Goal: Complete application form

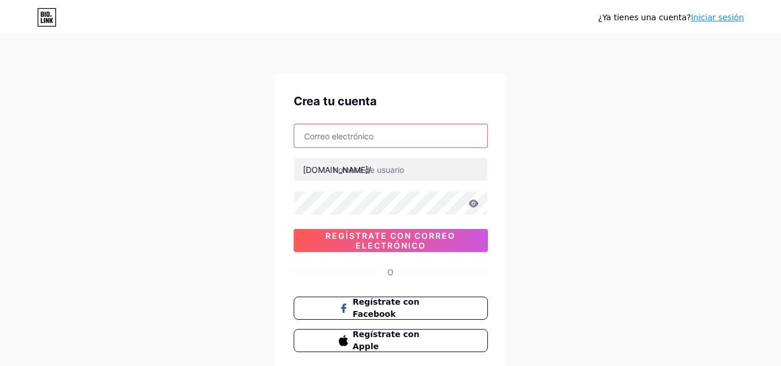
click at [340, 140] on input "text" at bounding box center [390, 135] width 193 height 23
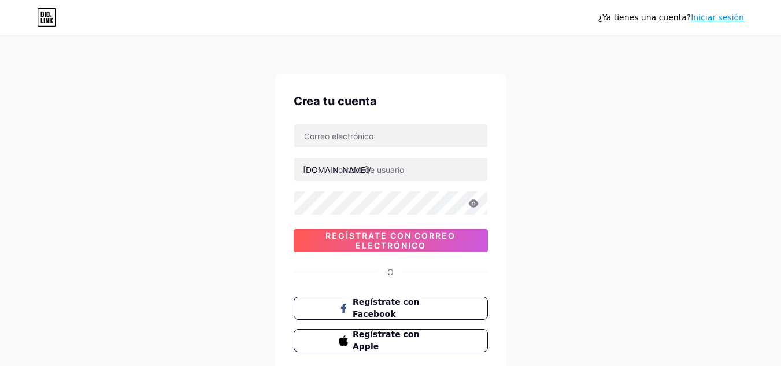
click at [11, 322] on div "¿Ya tienes una cuenta? Iniciar sesión Crea tu cuenta [DOMAIN_NAME]/ 0cAFcWeA720…" at bounding box center [390, 221] width 781 height 442
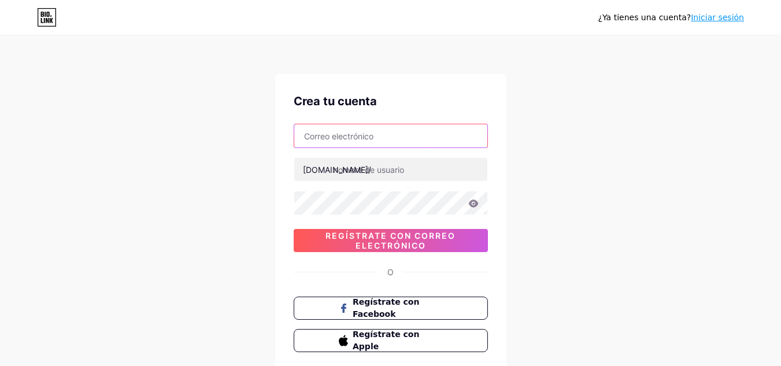
click at [440, 132] on input "text" at bounding box center [390, 135] width 193 height 23
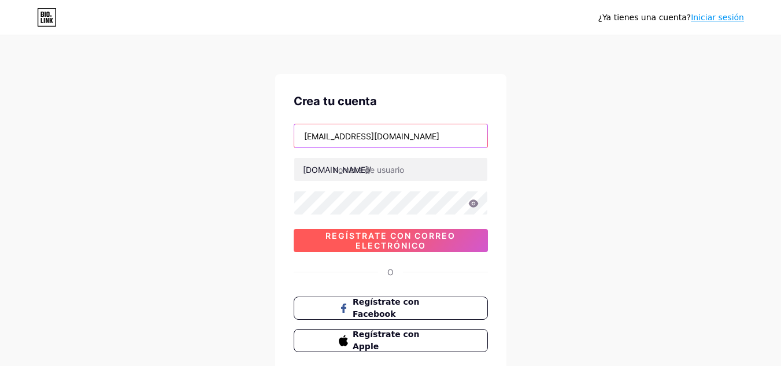
type input "[EMAIL_ADDRESS][DOMAIN_NAME]"
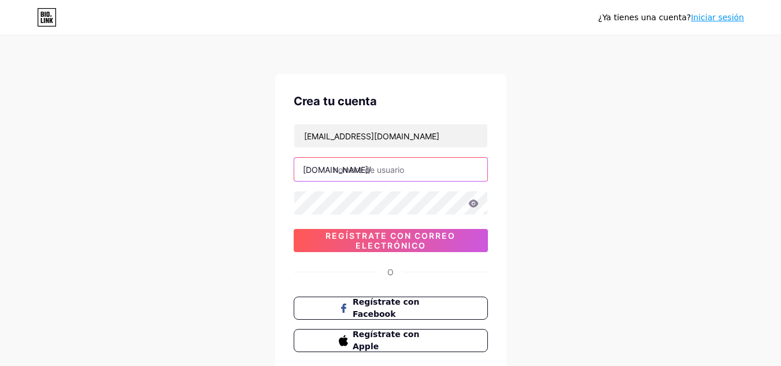
click at [406, 170] on input "text" at bounding box center [390, 169] width 193 height 23
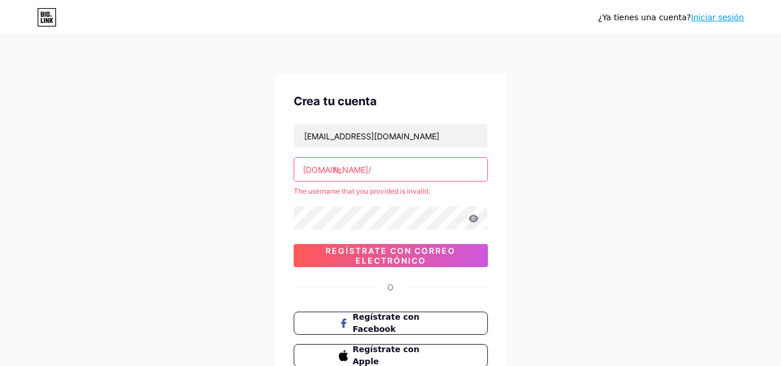
type input "f"
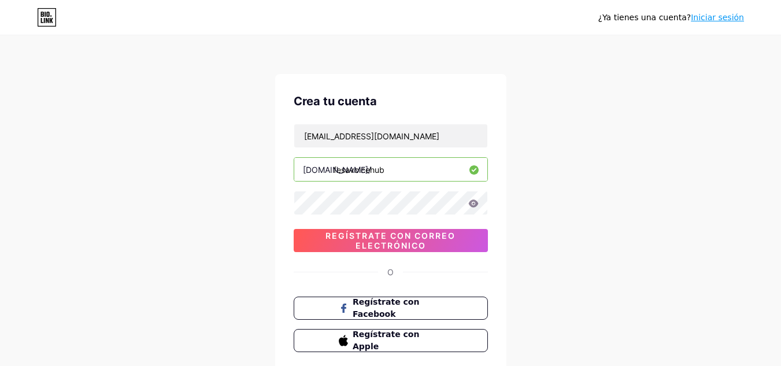
type input "fesavoicehub"
click at [313, 220] on div "[EMAIL_ADDRESS][DOMAIN_NAME] [DOMAIN_NAME]/ fesavoicehub 0cAFcWeA720wKculwSUE0_…" at bounding box center [391, 188] width 194 height 128
click at [279, 195] on div "Crea tu cuenta [EMAIL_ADDRESS][DOMAIN_NAME] [DOMAIN_NAME]/ fesavoicehub 0cAFcWe…" at bounding box center [390, 222] width 231 height 296
click at [472, 207] on icon at bounding box center [473, 203] width 10 height 8
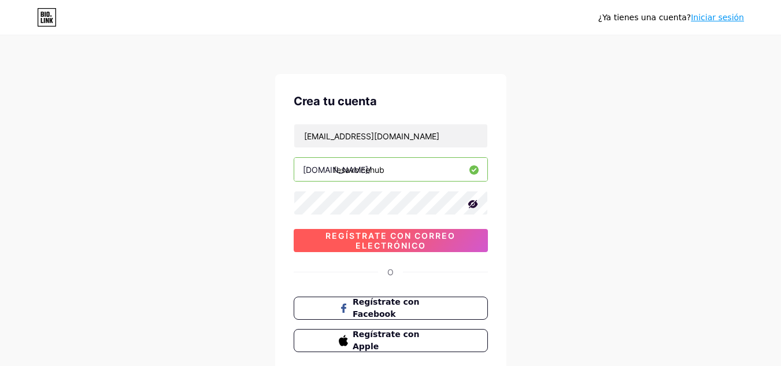
click at [448, 246] on span "Regístrate con correo electrónico" at bounding box center [391, 241] width 194 height 20
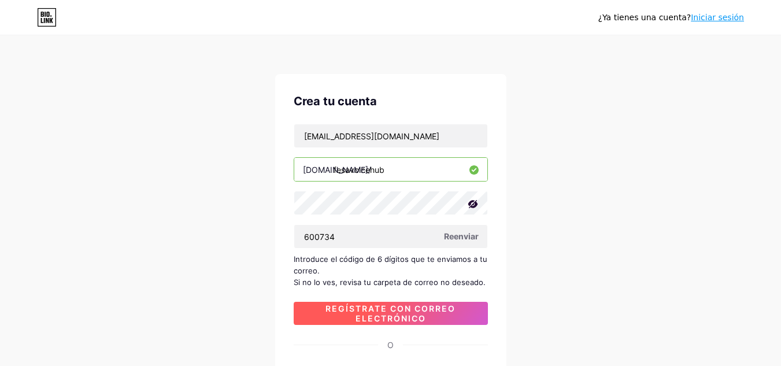
type input "600734"
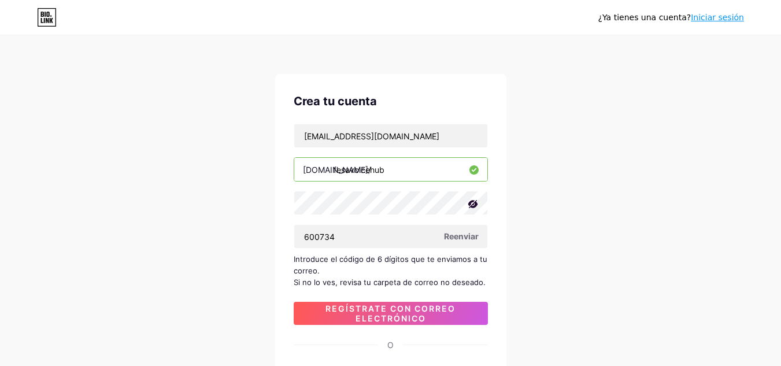
click at [681, 190] on div "¿Ya tienes una cuenta? Iniciar sesión Crea tu cuenta [EMAIL_ADDRESS][DOMAIN_NAM…" at bounding box center [390, 257] width 781 height 515
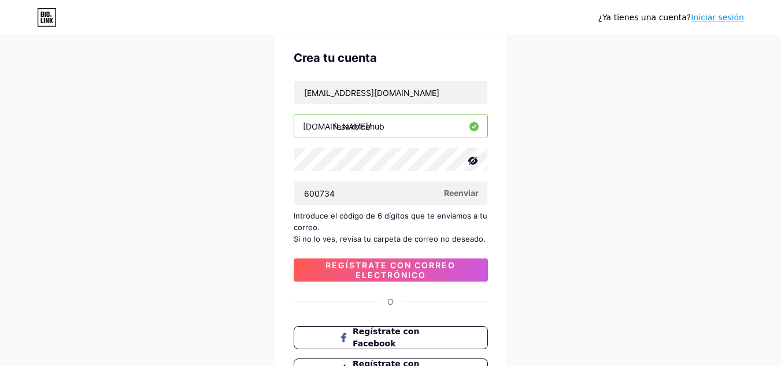
scroll to position [107, 0]
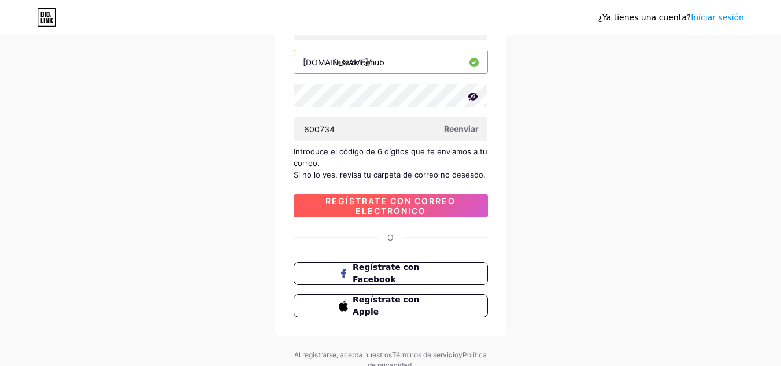
click at [437, 207] on span "Regístrate con correo electrónico" at bounding box center [391, 206] width 194 height 20
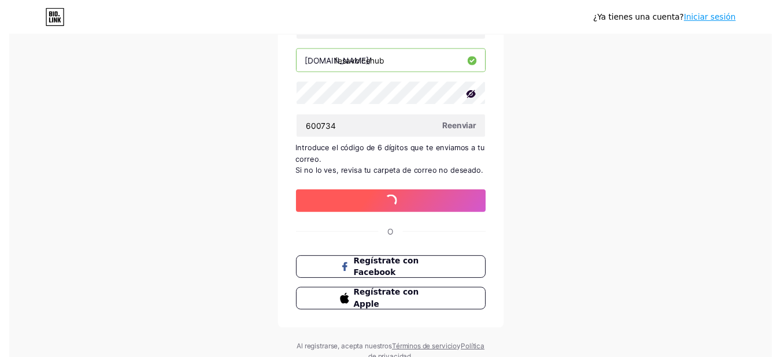
scroll to position [0, 0]
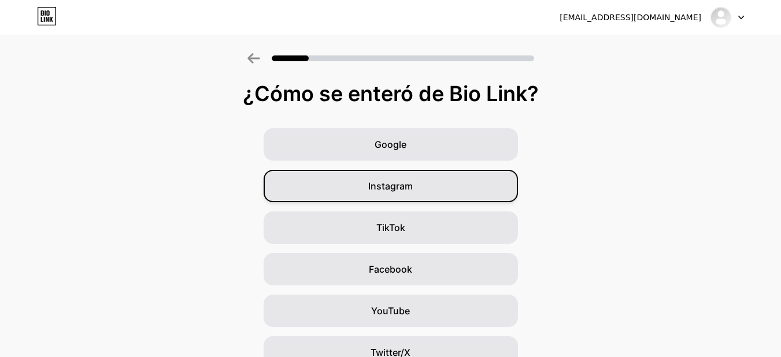
click at [419, 198] on div "Instagram" at bounding box center [391, 186] width 254 height 32
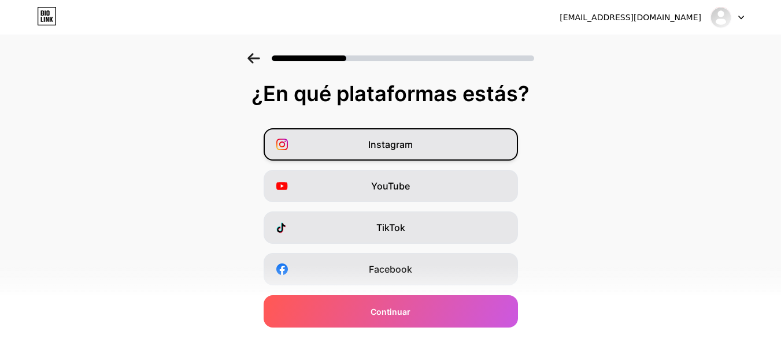
click at [379, 149] on font "Instagram" at bounding box center [390, 145] width 45 height 12
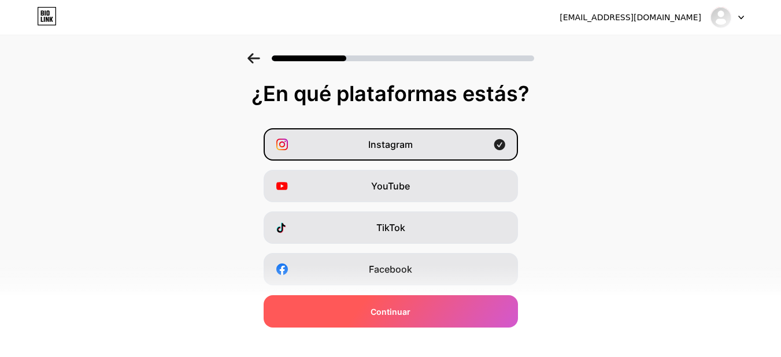
click at [381, 298] on div "Continuar" at bounding box center [391, 311] width 254 height 32
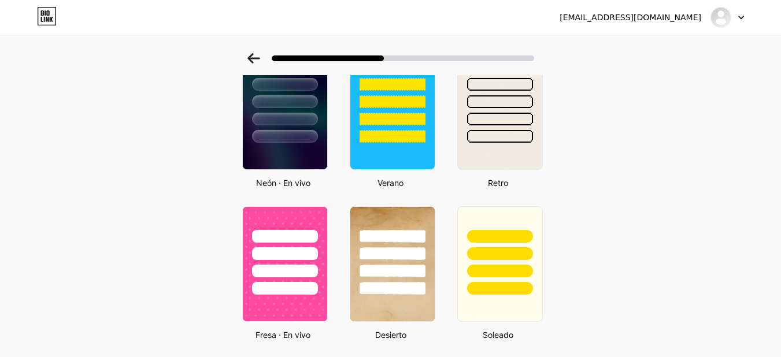
scroll to position [547, 0]
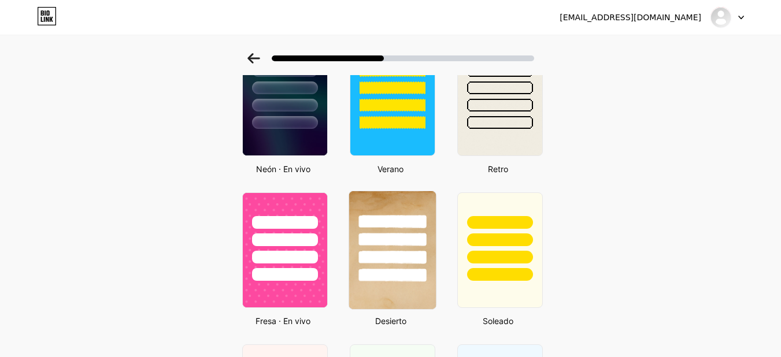
click at [422, 218] on div at bounding box center [391, 236] width 87 height 91
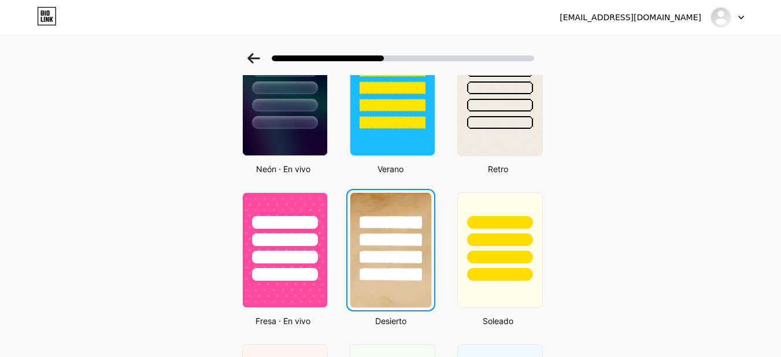
scroll to position [0, 0]
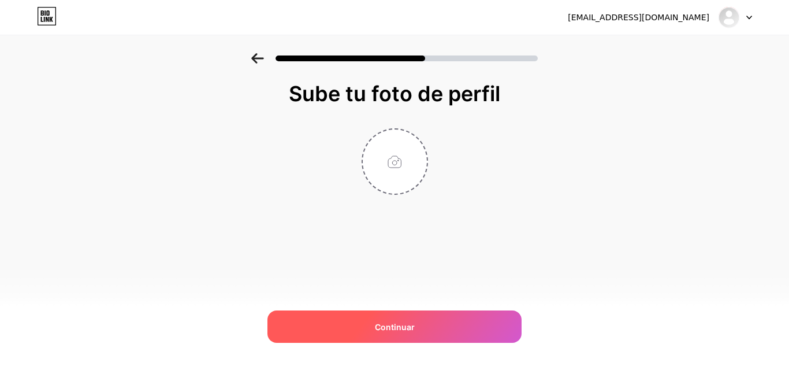
click at [459, 316] on div "Continuar" at bounding box center [395, 326] width 254 height 32
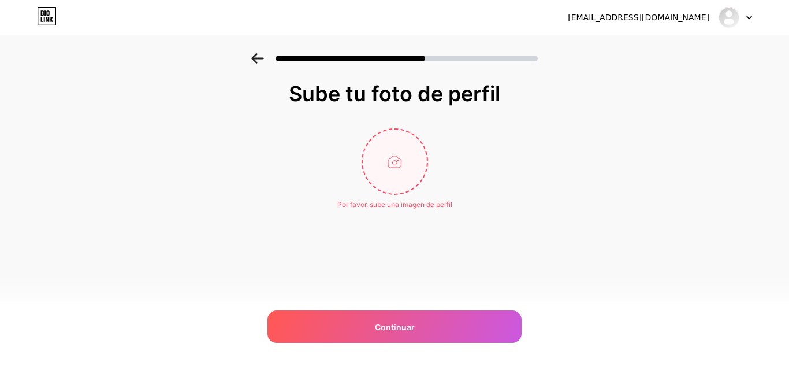
click at [401, 162] on input "file" at bounding box center [395, 161] width 64 height 64
click at [400, 142] on input "file" at bounding box center [395, 161] width 64 height 64
type input "C:\fakepath\WhatsApp Image [DATE] 6.08.31 PM.jpeg"
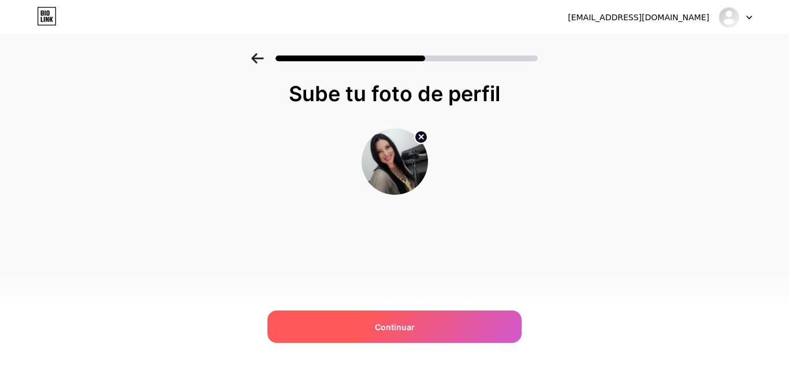
click at [369, 332] on div "Continuar" at bounding box center [395, 326] width 254 height 32
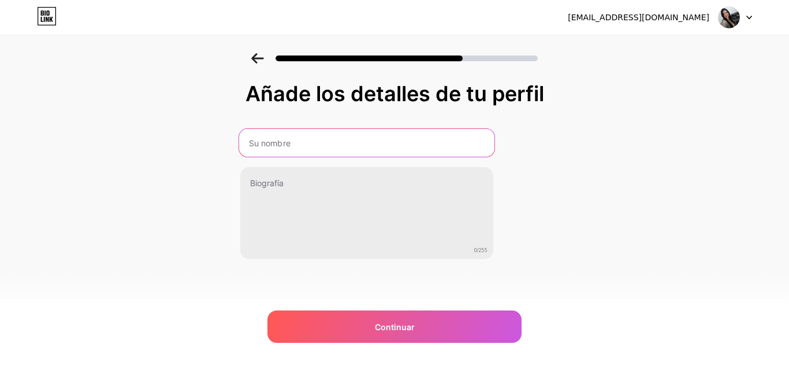
click at [402, 142] on input "text" at bounding box center [366, 143] width 255 height 28
type input "[PERSON_NAME]"
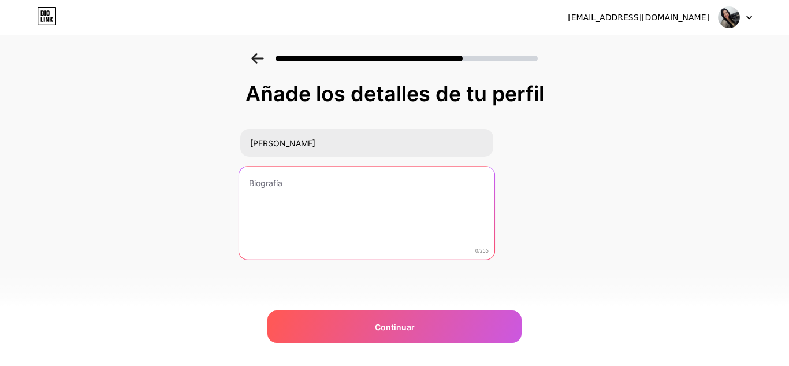
click at [358, 218] on textarea at bounding box center [366, 213] width 255 height 94
type textarea "L"
paste textarea ""Locutora profesional certificada por la UCV. Conferencista, speaker y conducto…"
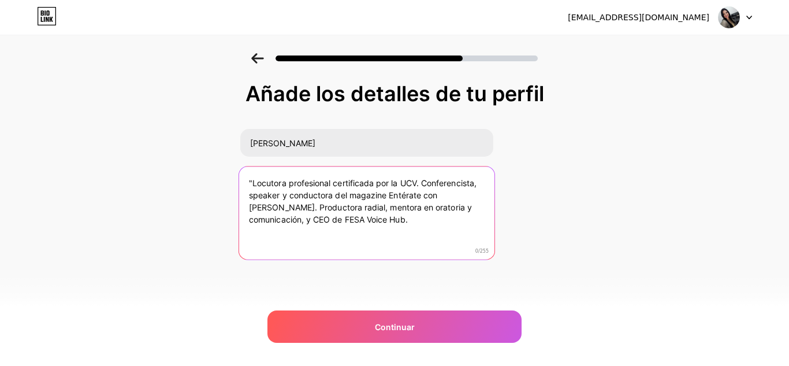
click at [254, 183] on textarea ""Locutora profesional certificada por la UCV. Conferencista, speaker y conducto…" at bounding box center [366, 213] width 255 height 94
click at [250, 183] on textarea ""Locutora profesional certificada por la UCV. Conferencista, speaker y conducto…" at bounding box center [366, 213] width 255 height 94
type textarea "Locutora profesional certificada por la UCV. Conferencista, speaker y conductor…"
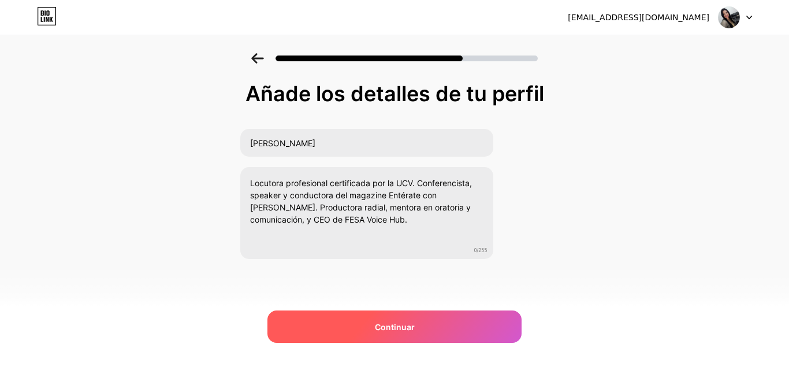
click at [392, 322] on font "Continuar" at bounding box center [395, 327] width 40 height 10
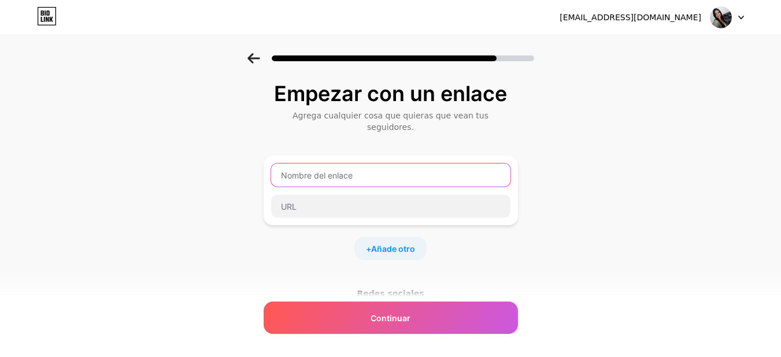
click at [352, 165] on input "text" at bounding box center [390, 175] width 239 height 23
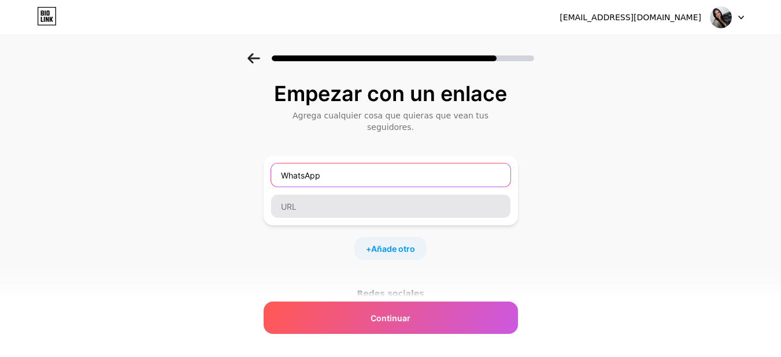
type input "WhatsApp"
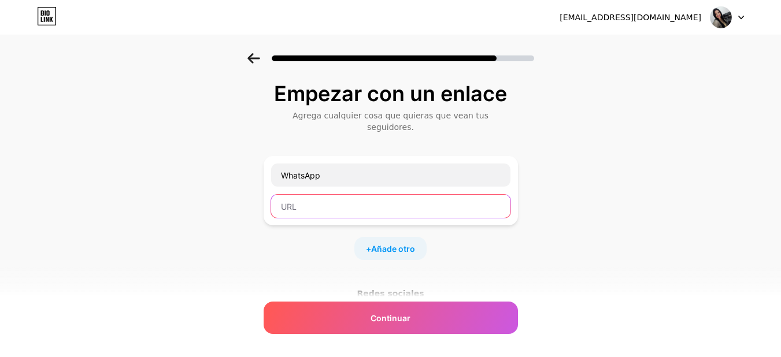
click at [341, 199] on input "text" at bounding box center [390, 206] width 239 height 23
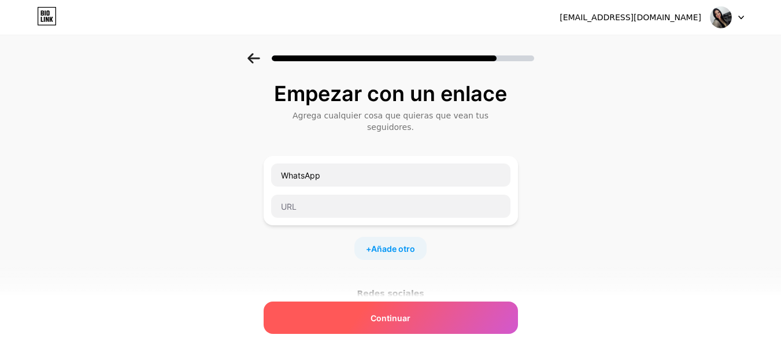
click at [427, 327] on div "Continuar" at bounding box center [391, 318] width 254 height 32
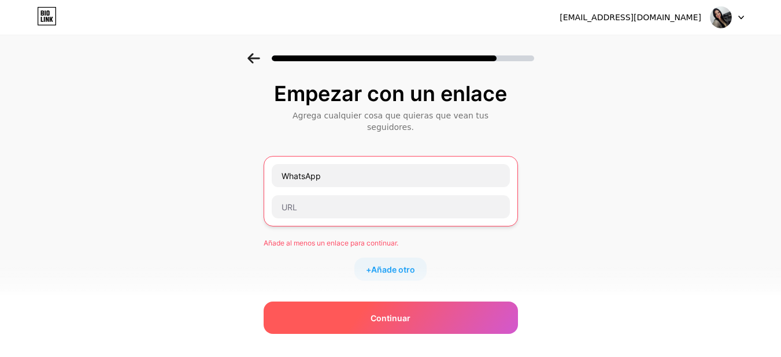
click at [426, 330] on div "Continuar" at bounding box center [391, 318] width 254 height 32
